Goal: Transaction & Acquisition: Download file/media

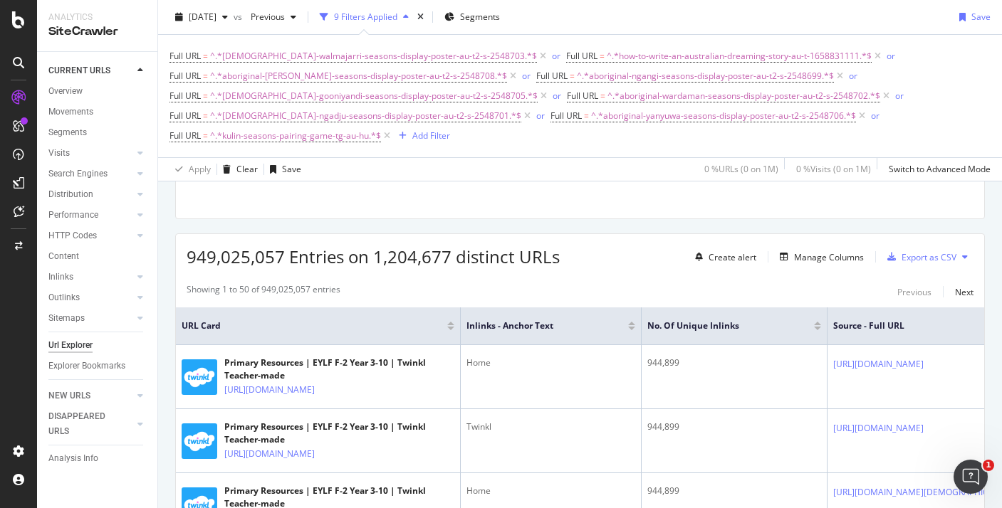
scroll to position [42, 0]
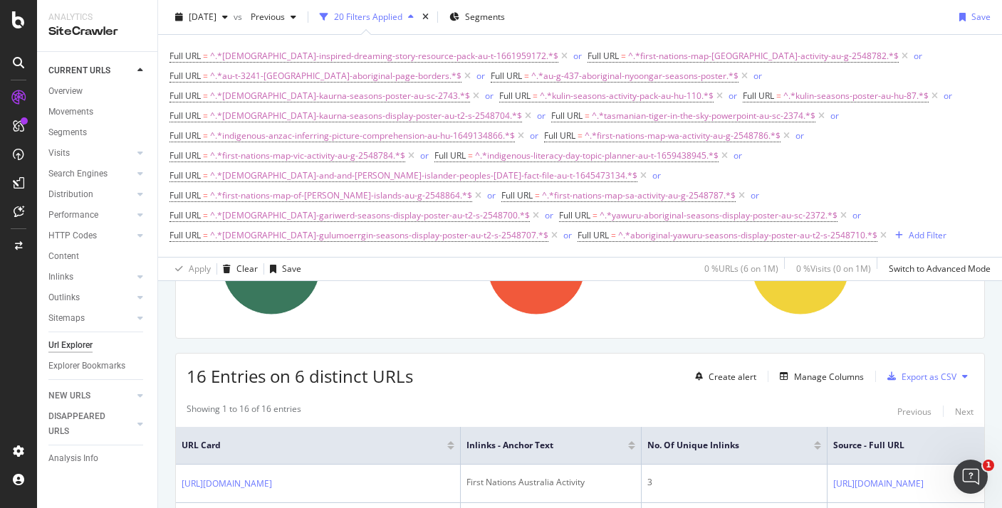
scroll to position [179, 0]
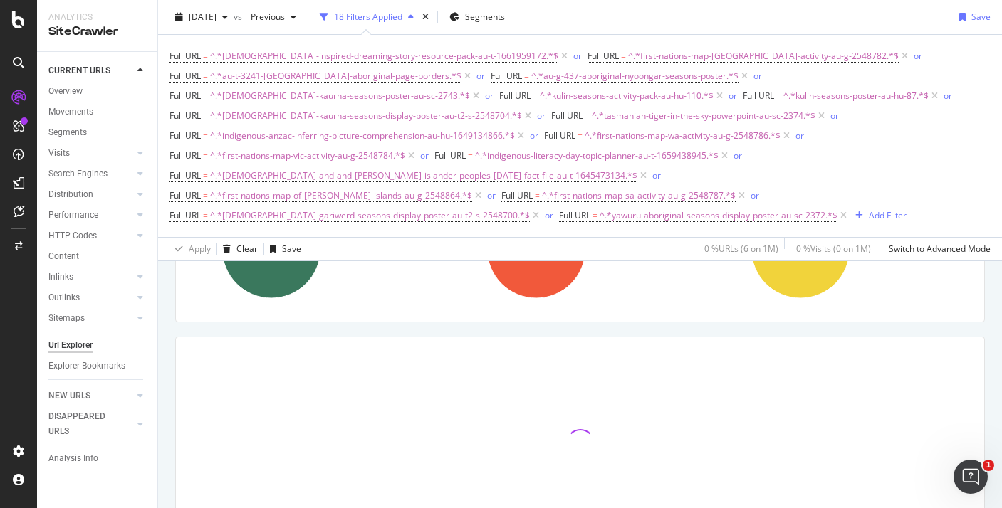
scroll to position [158, 0]
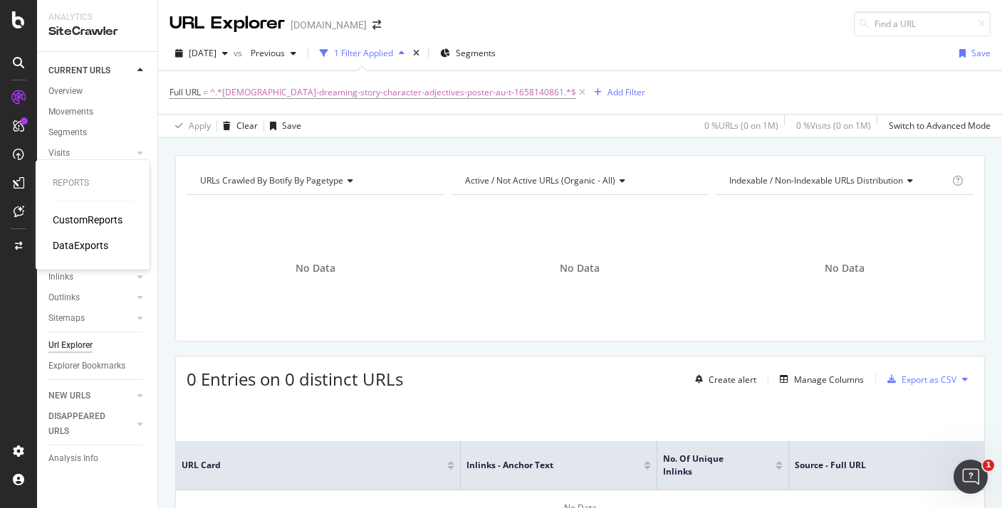
click at [87, 241] on div "DataExports" at bounding box center [81, 246] width 56 height 14
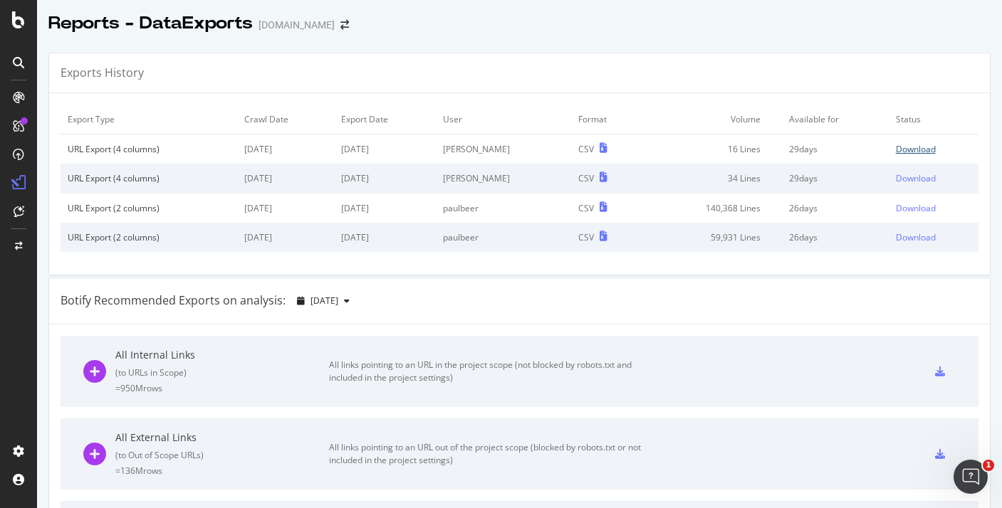
click at [909, 152] on div "Download" at bounding box center [916, 149] width 40 height 12
click at [933, 178] on div "Download" at bounding box center [916, 178] width 40 height 12
